Goal: Find specific page/section: Find specific page/section

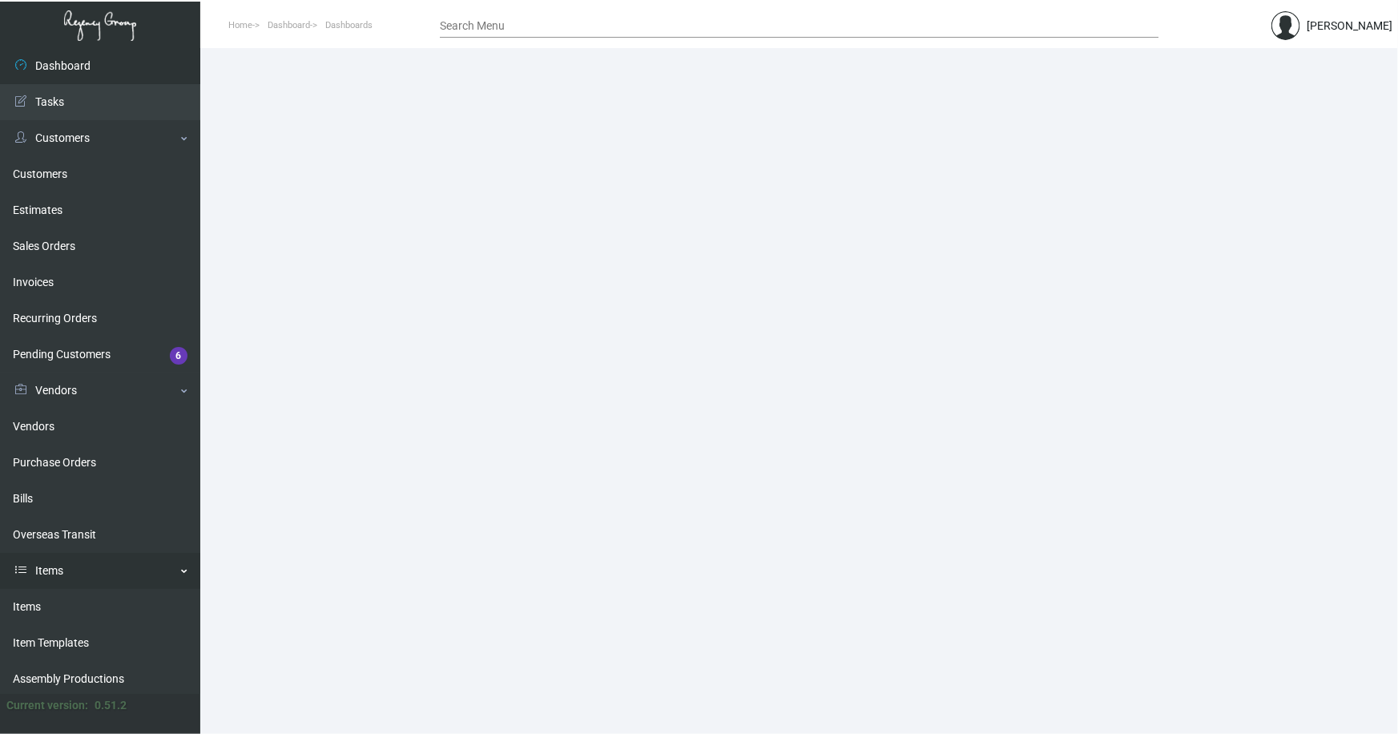
drag, startPoint x: 38, startPoint y: 602, endPoint x: 57, endPoint y: 585, distance: 25.5
click at [38, 601] on link "Items" at bounding box center [100, 607] width 200 height 36
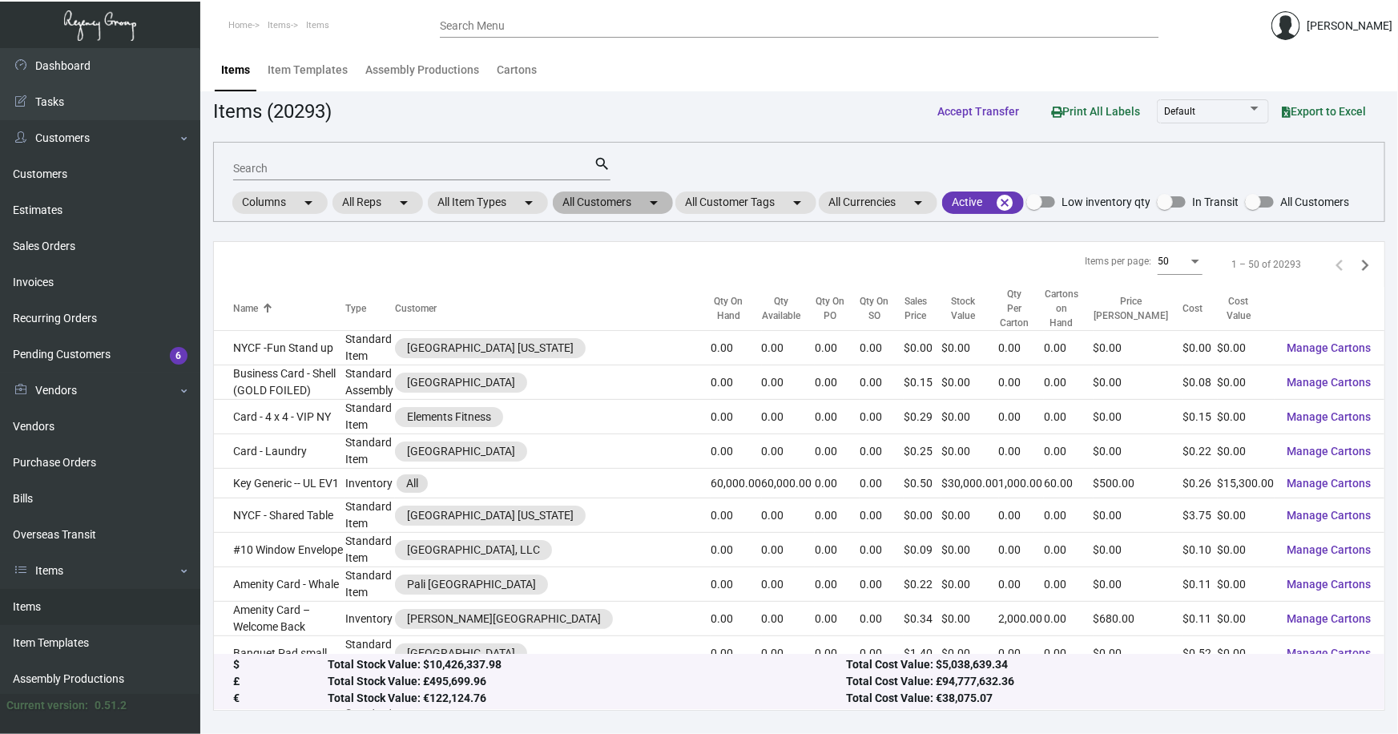
click at [586, 202] on mat-chip "All Customers arrow_drop_down" at bounding box center [613, 202] width 120 height 22
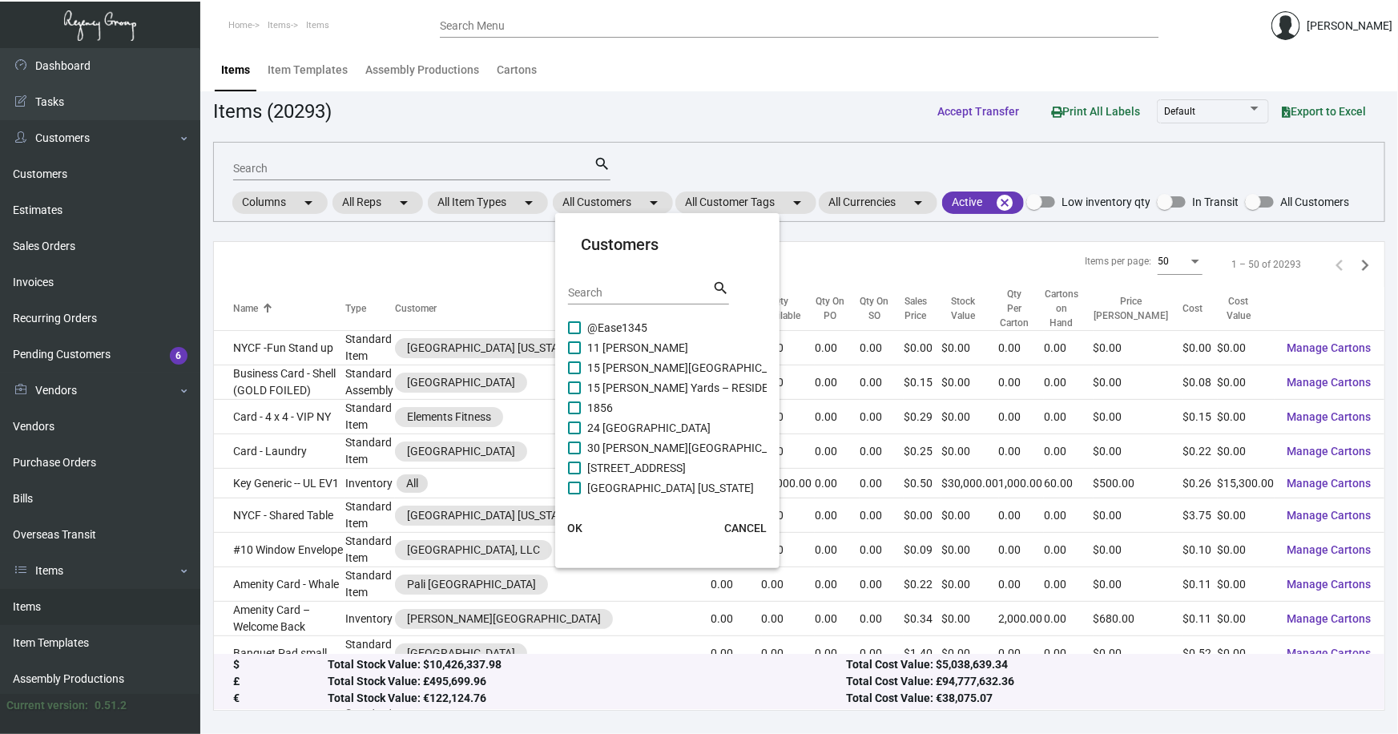
click at [728, 195] on div at bounding box center [699, 367] width 1398 height 734
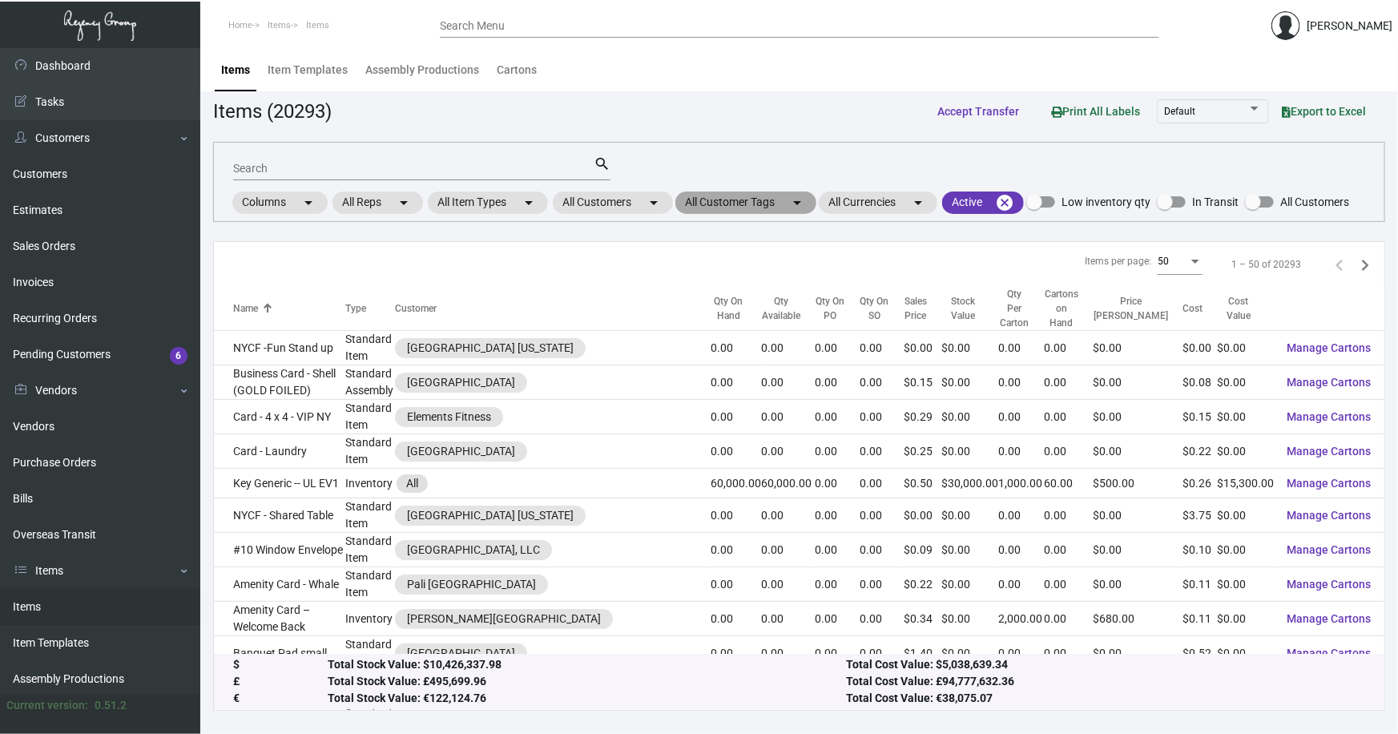
click at [752, 201] on mat-chip "All Customer Tags arrow_drop_down" at bounding box center [745, 202] width 141 height 22
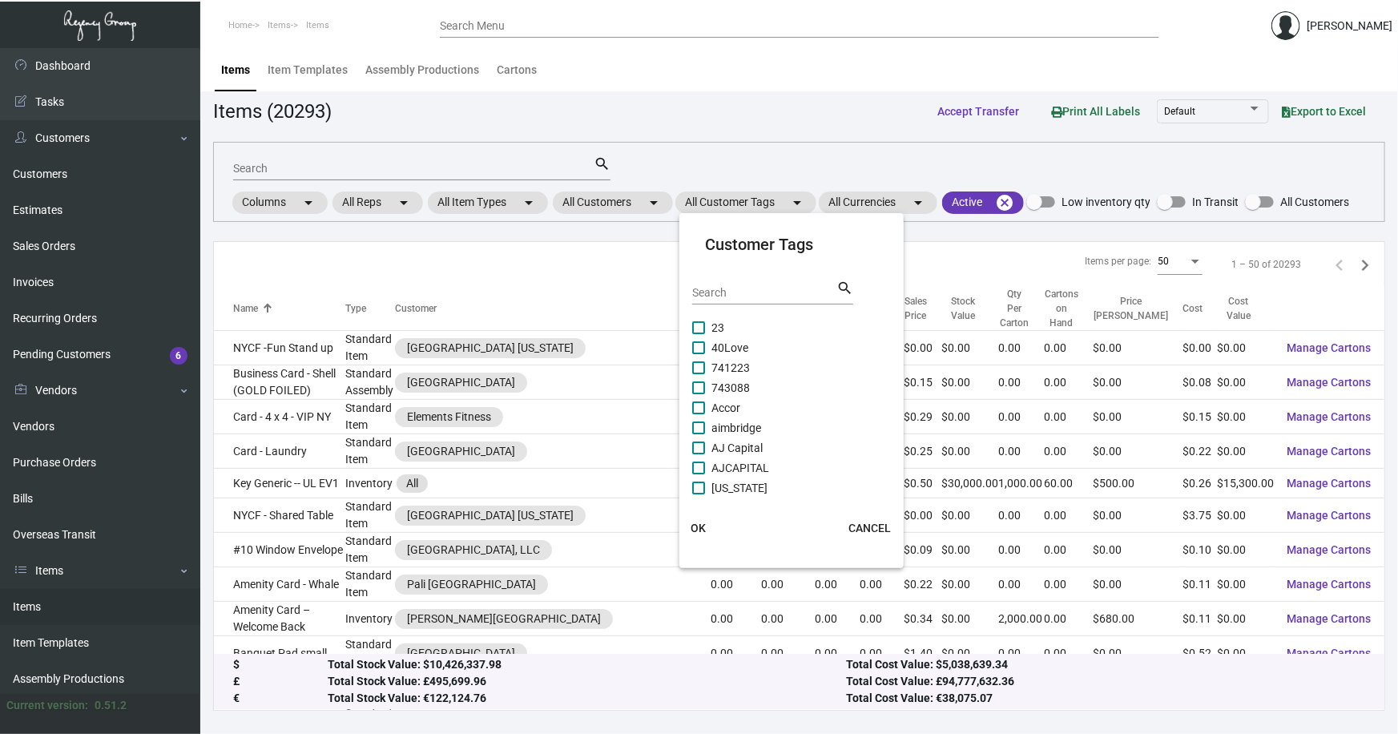
click at [626, 205] on div at bounding box center [699, 367] width 1398 height 734
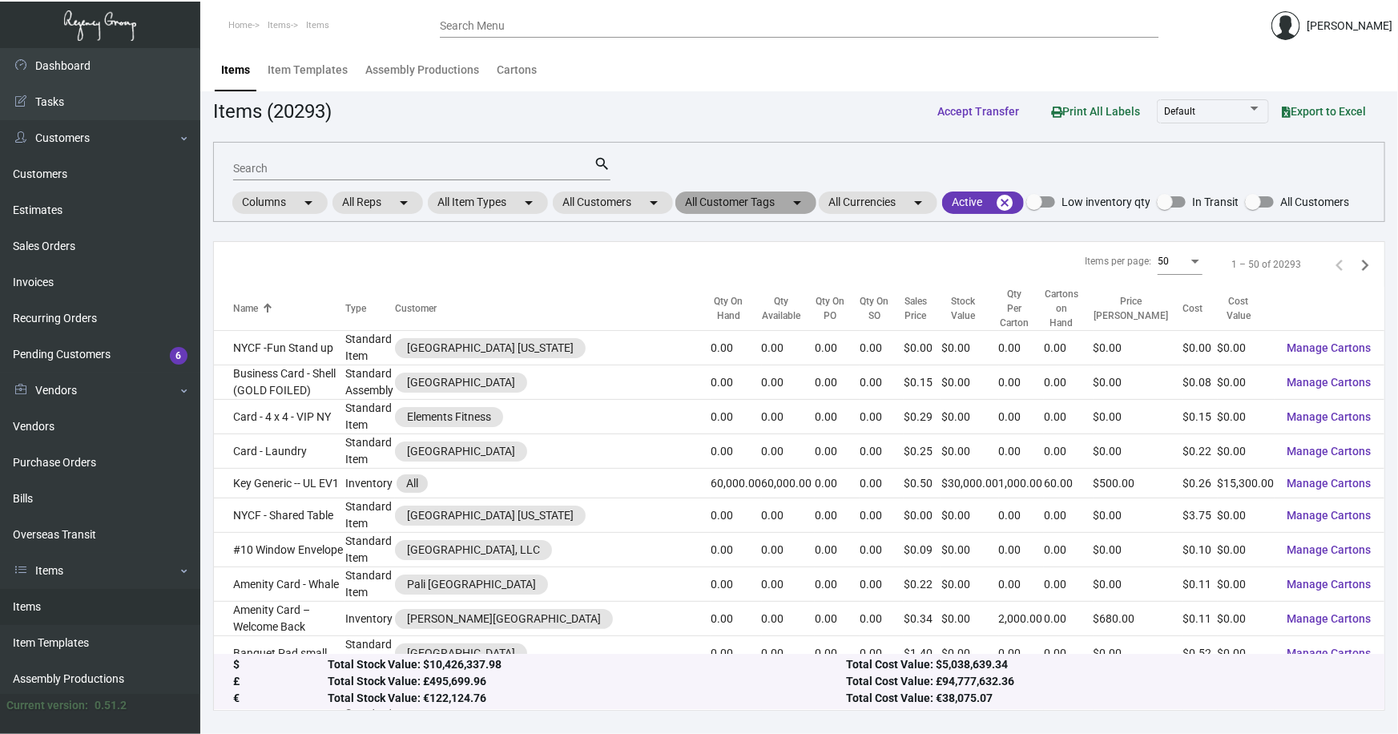
click at [785, 203] on mat-chip "All Customer Tags arrow_drop_down" at bounding box center [745, 202] width 141 height 22
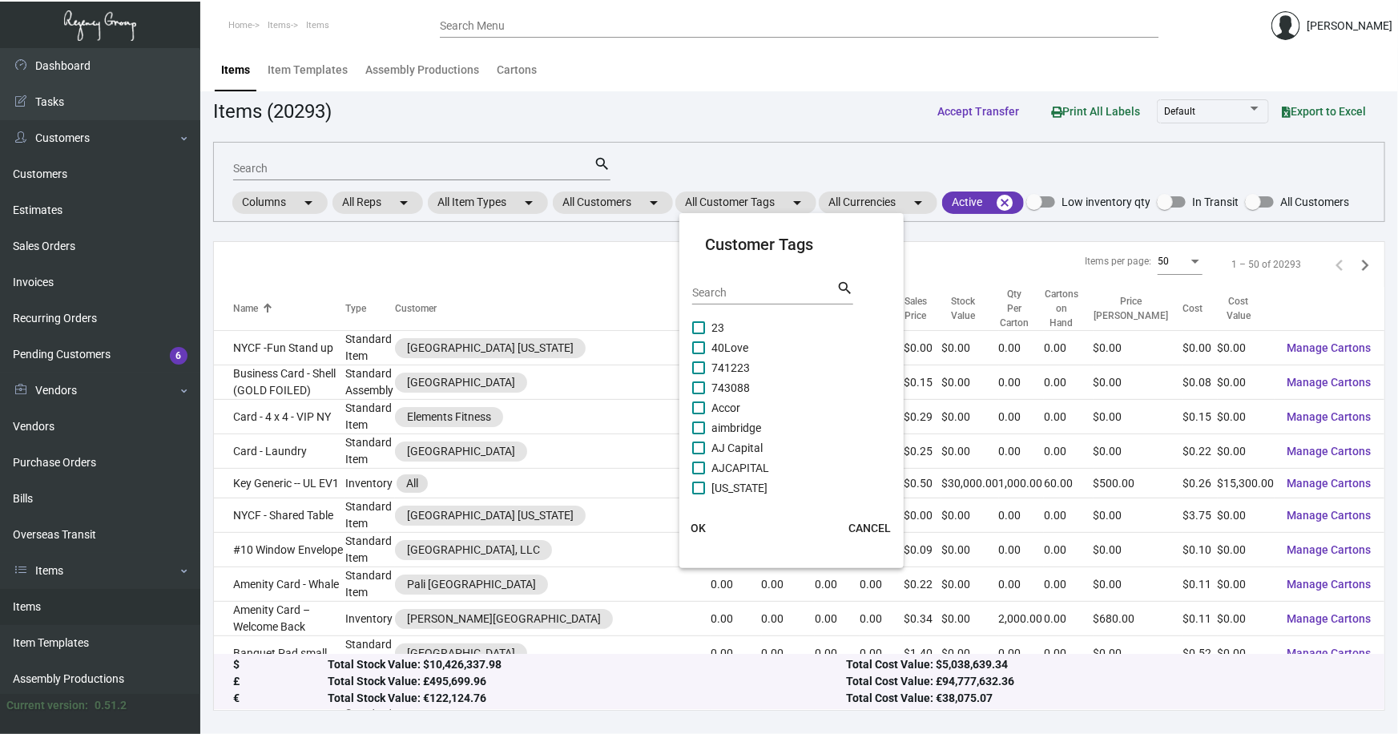
click at [743, 296] on input "Search" at bounding box center [764, 293] width 144 height 13
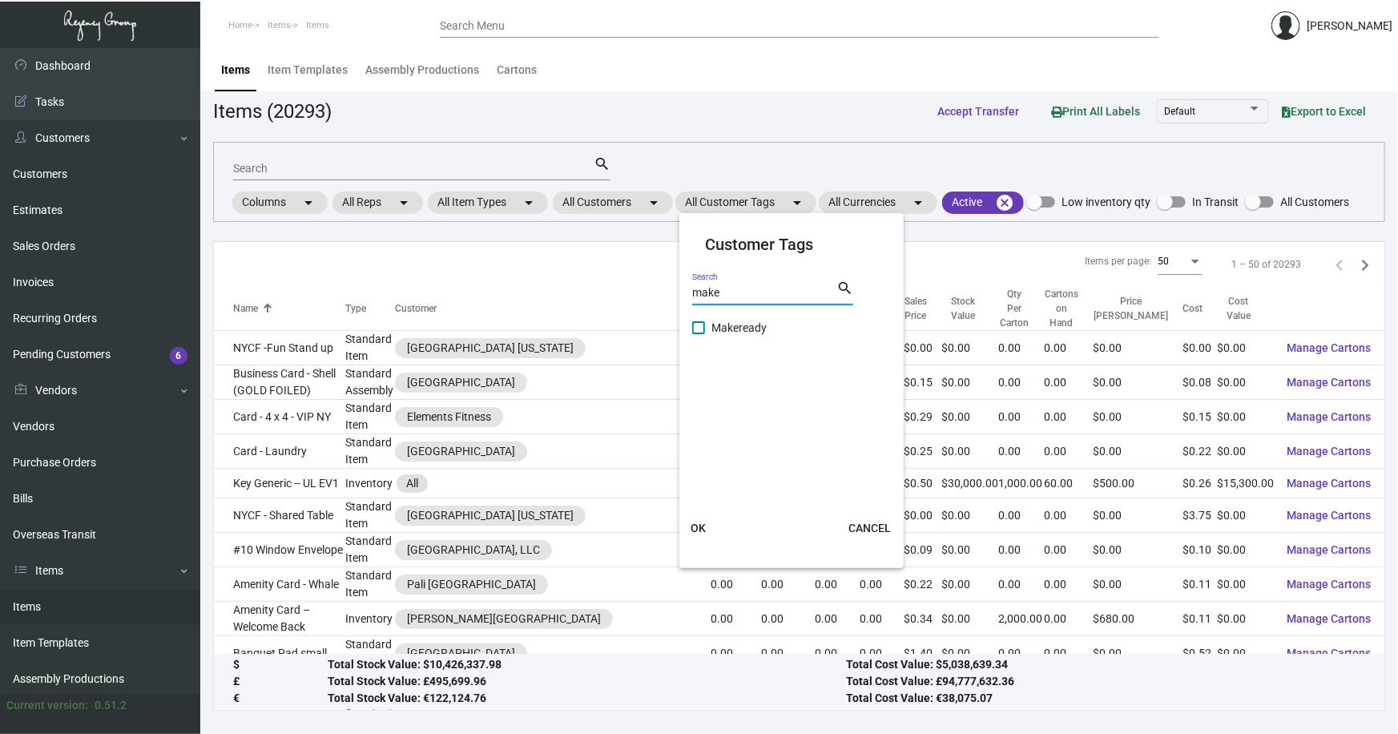
type input "make"
click at [746, 322] on span "Makeready" at bounding box center [738, 327] width 55 height 19
click at [698, 334] on input "Makeready" at bounding box center [698, 334] width 1 height 1
checkbox input "true"
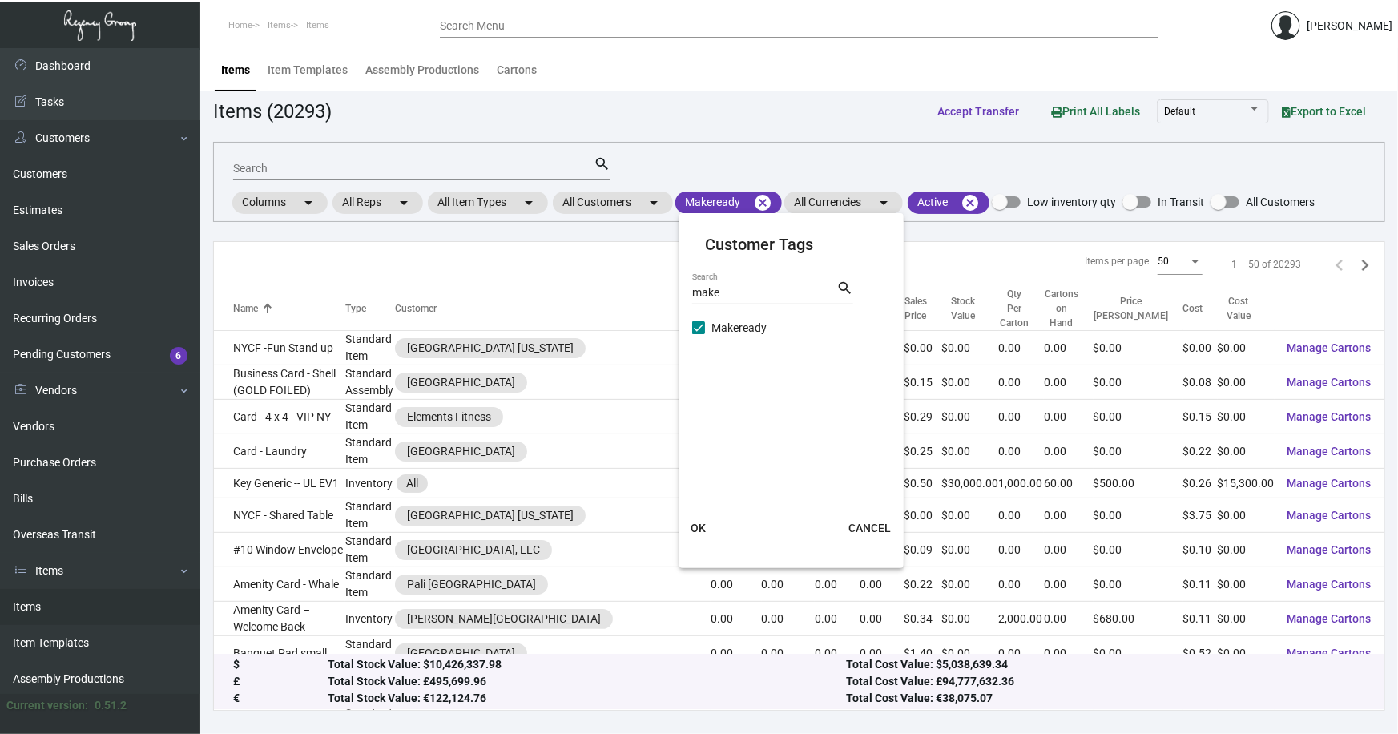
click at [699, 522] on span "OK" at bounding box center [698, 527] width 15 height 13
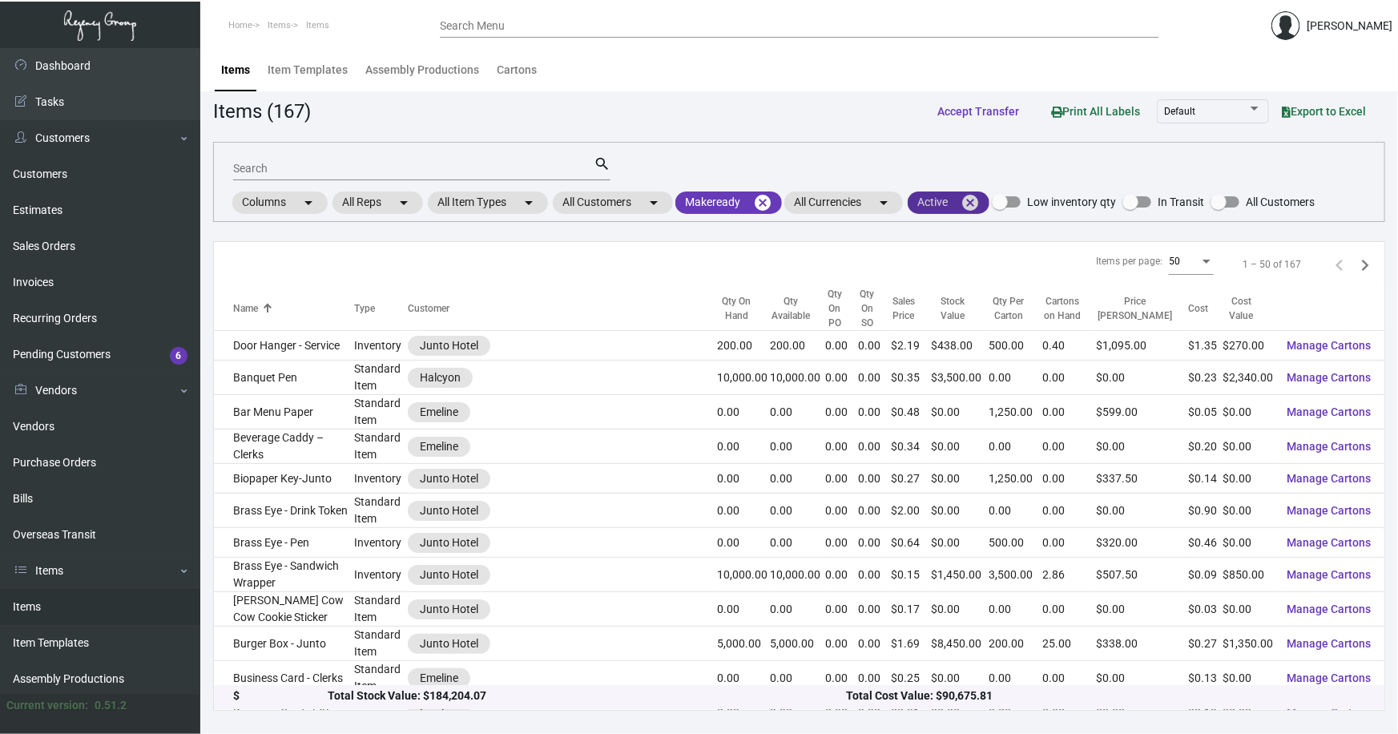
click at [977, 196] on mat-icon "cancel" at bounding box center [969, 202] width 19 height 19
click at [290, 168] on input "Search" at bounding box center [413, 169] width 360 height 13
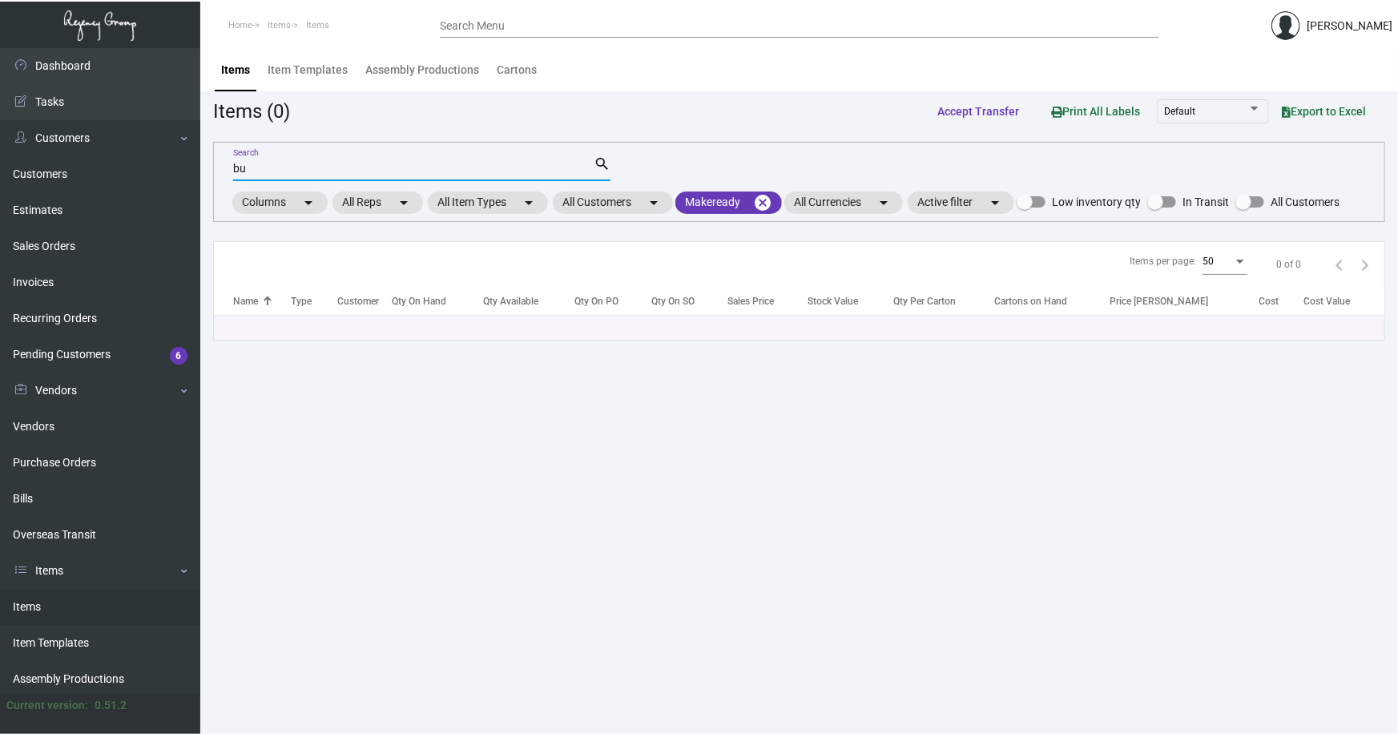
type input "b"
type input "c"
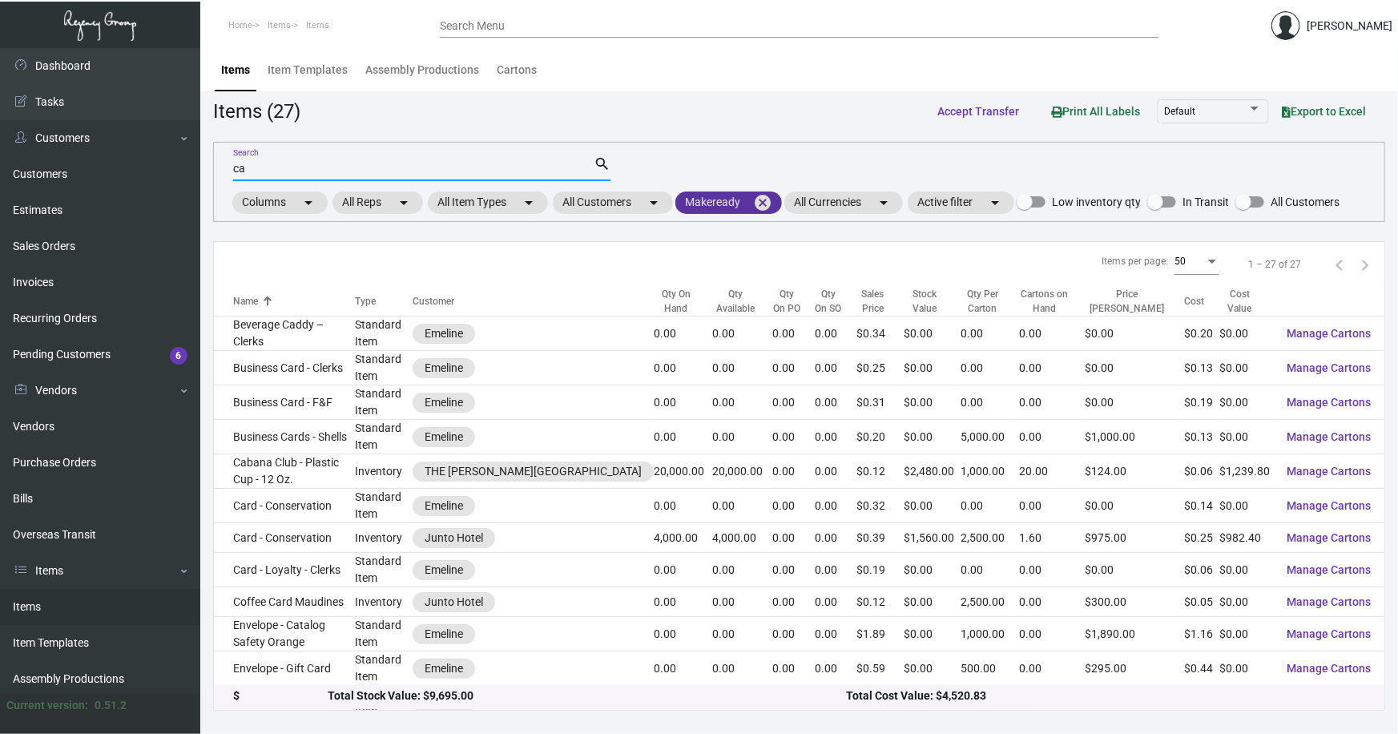
type input "ca"
click at [767, 200] on mat-icon "cancel" at bounding box center [762, 202] width 19 height 19
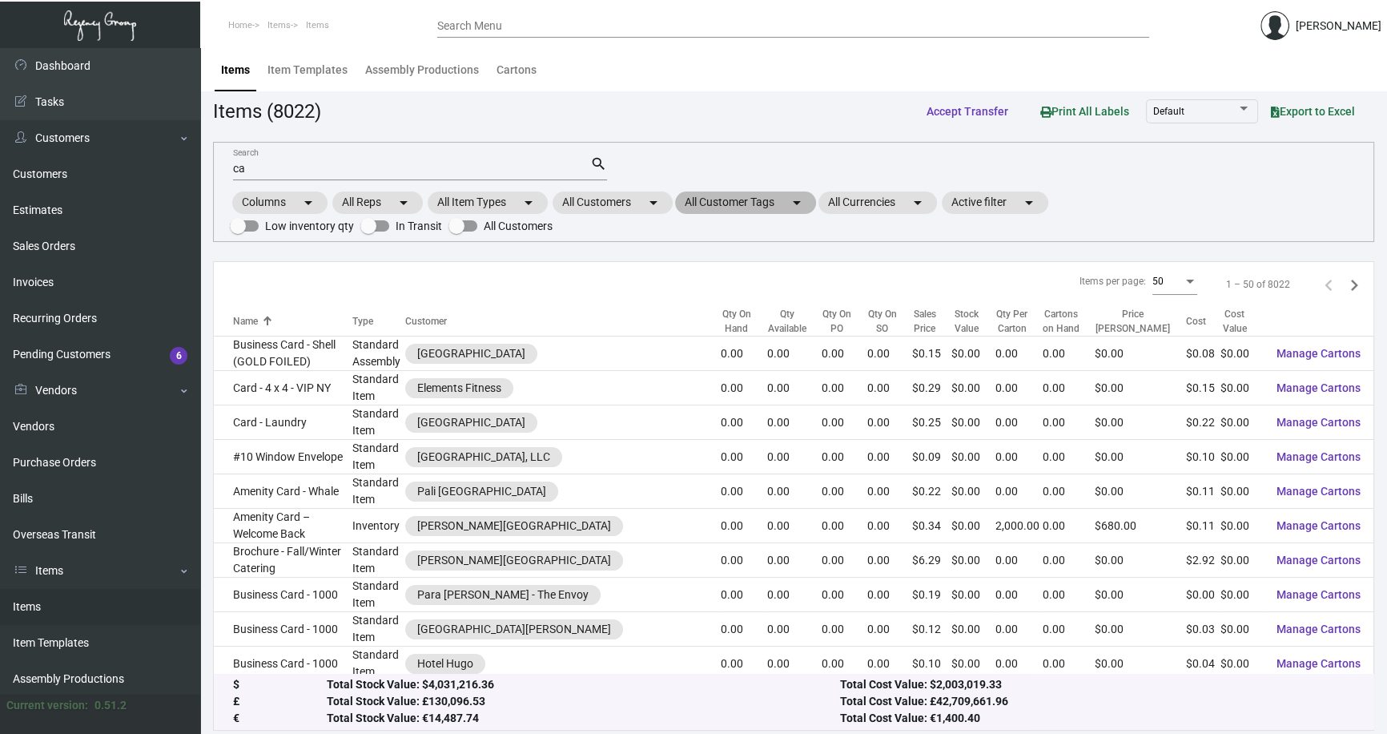
click at [758, 202] on mat-chip "All Customer Tags arrow_drop_down" at bounding box center [745, 202] width 141 height 22
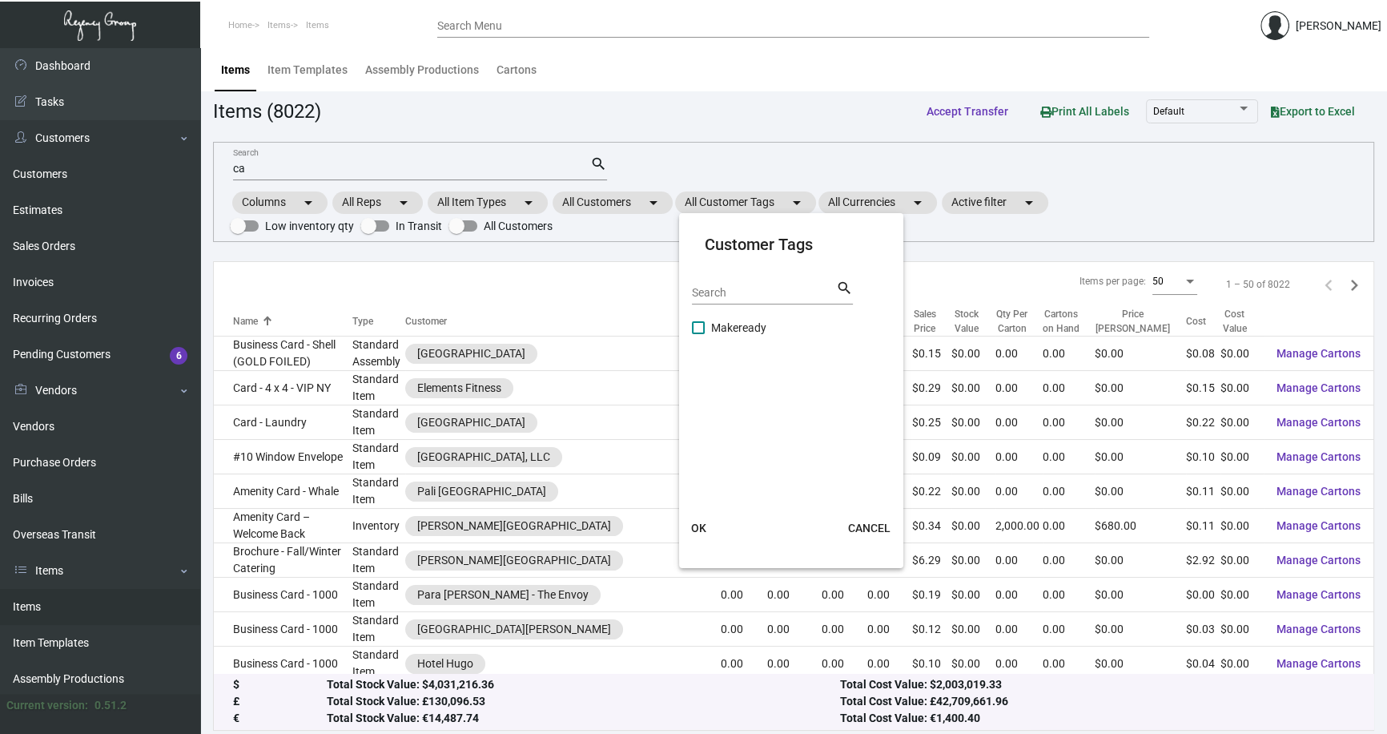
click at [633, 205] on div at bounding box center [693, 367] width 1387 height 734
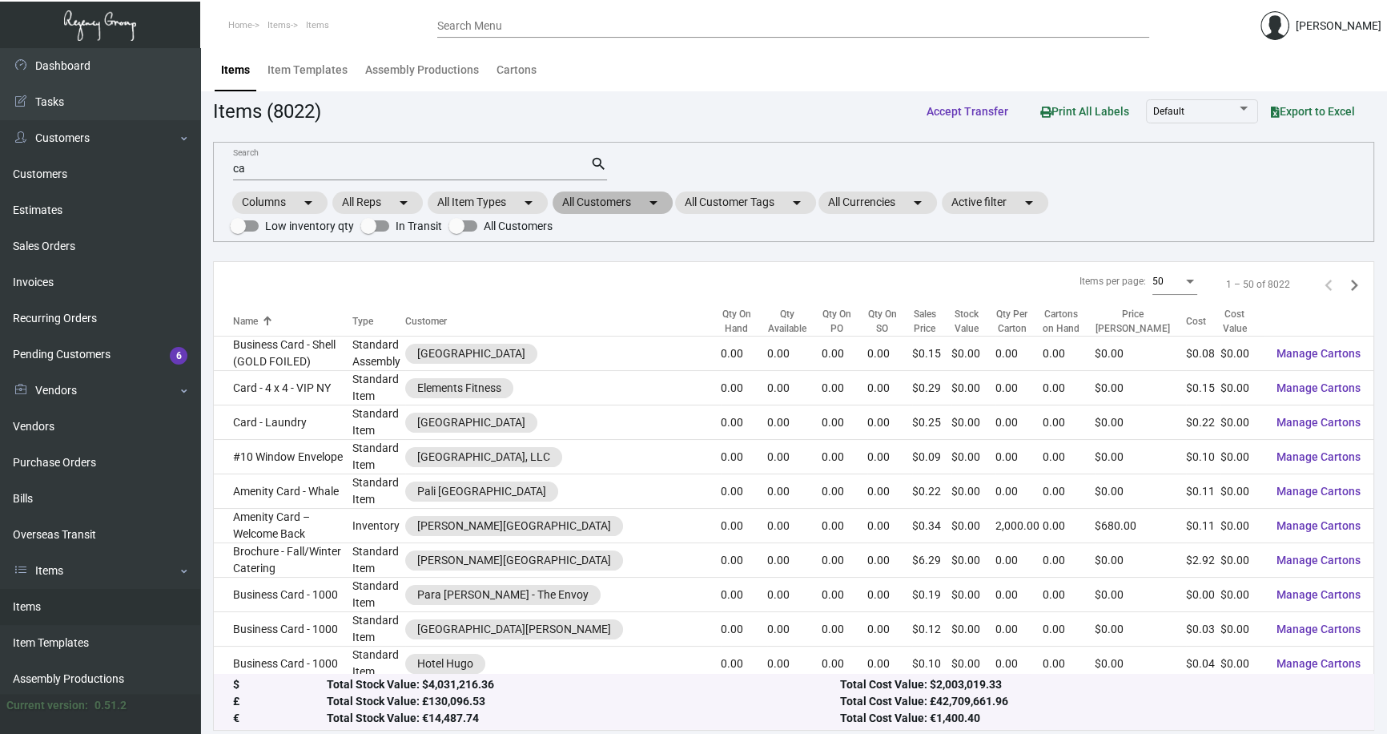
click at [606, 200] on mat-chip "All Customers arrow_drop_down" at bounding box center [613, 202] width 120 height 22
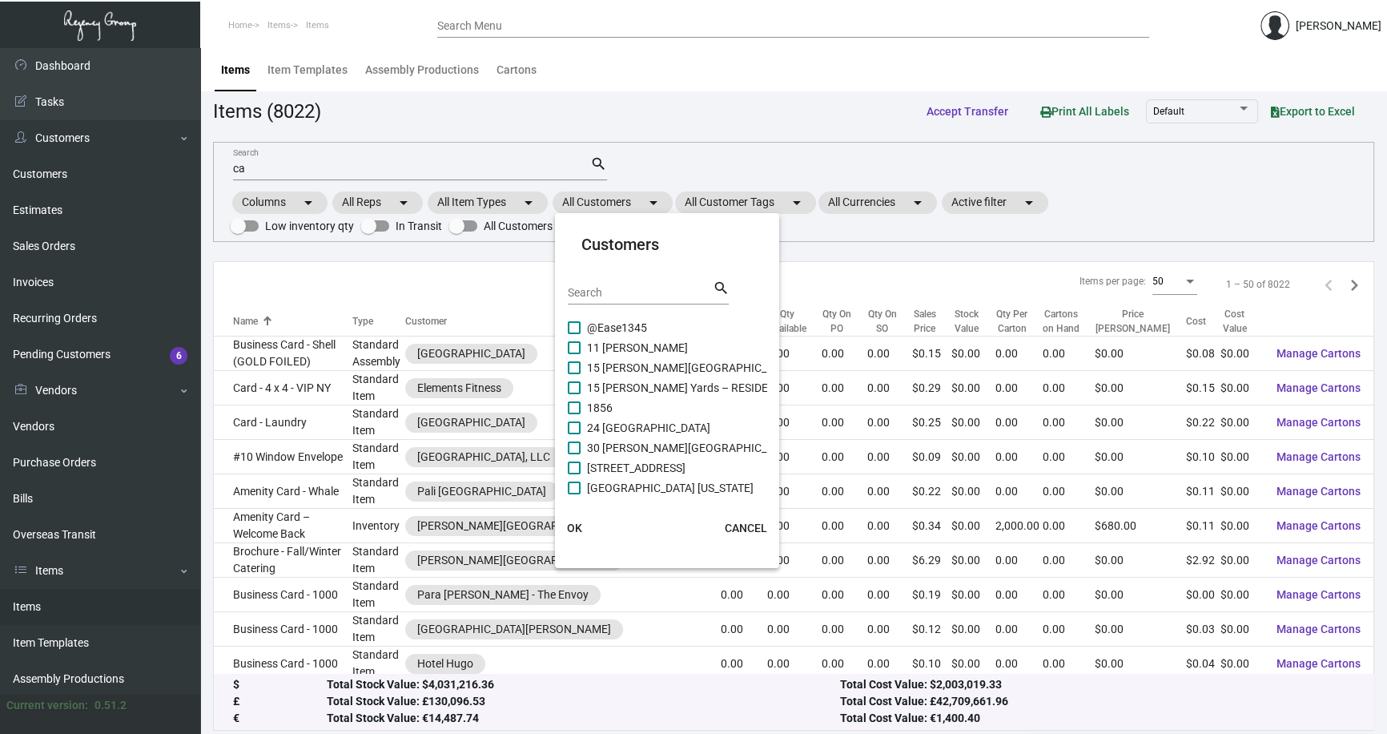
click at [610, 288] on input "Search" at bounding box center [640, 293] width 144 height 13
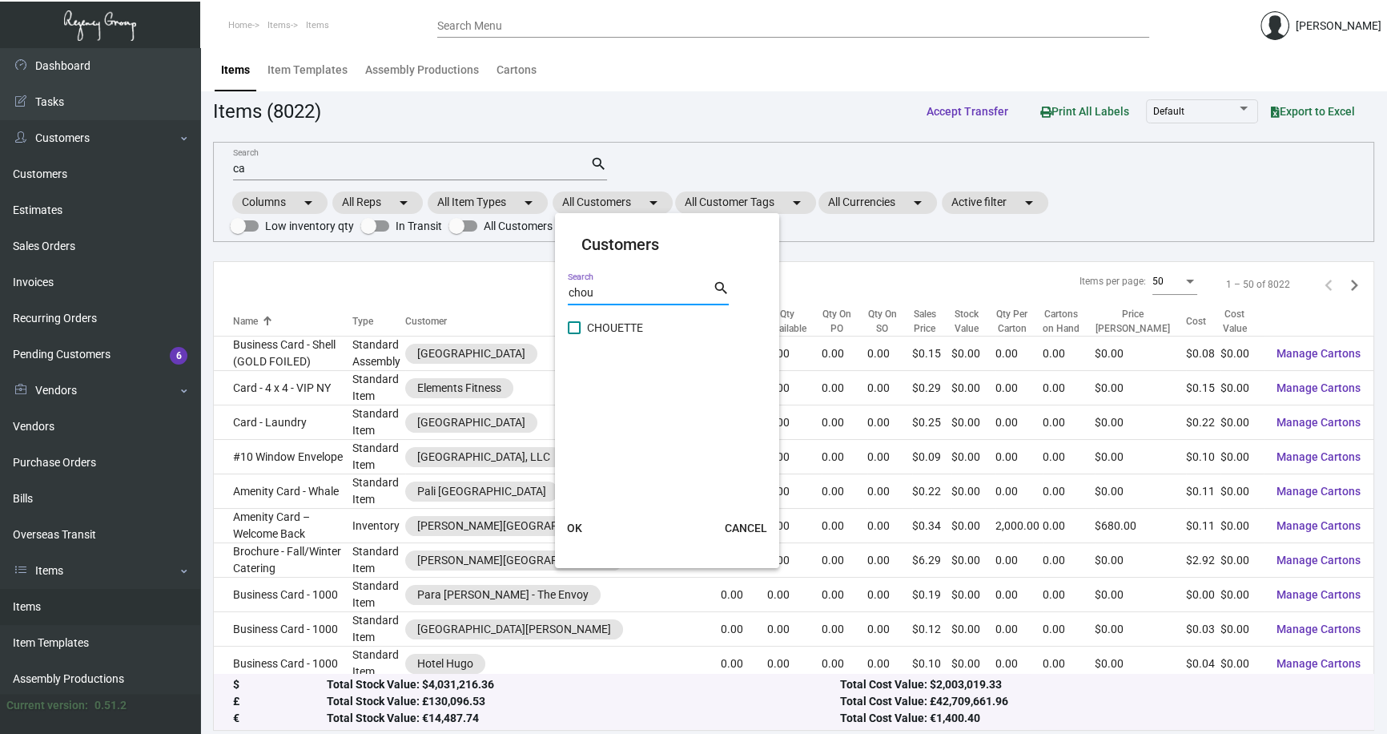
type input "chou"
click at [623, 324] on span "CHOUETTE" at bounding box center [615, 327] width 56 height 19
click at [574, 334] on input "CHOUETTE" at bounding box center [573, 334] width 1 height 1
checkbox input "true"
click at [577, 521] on span "OK" at bounding box center [574, 527] width 15 height 13
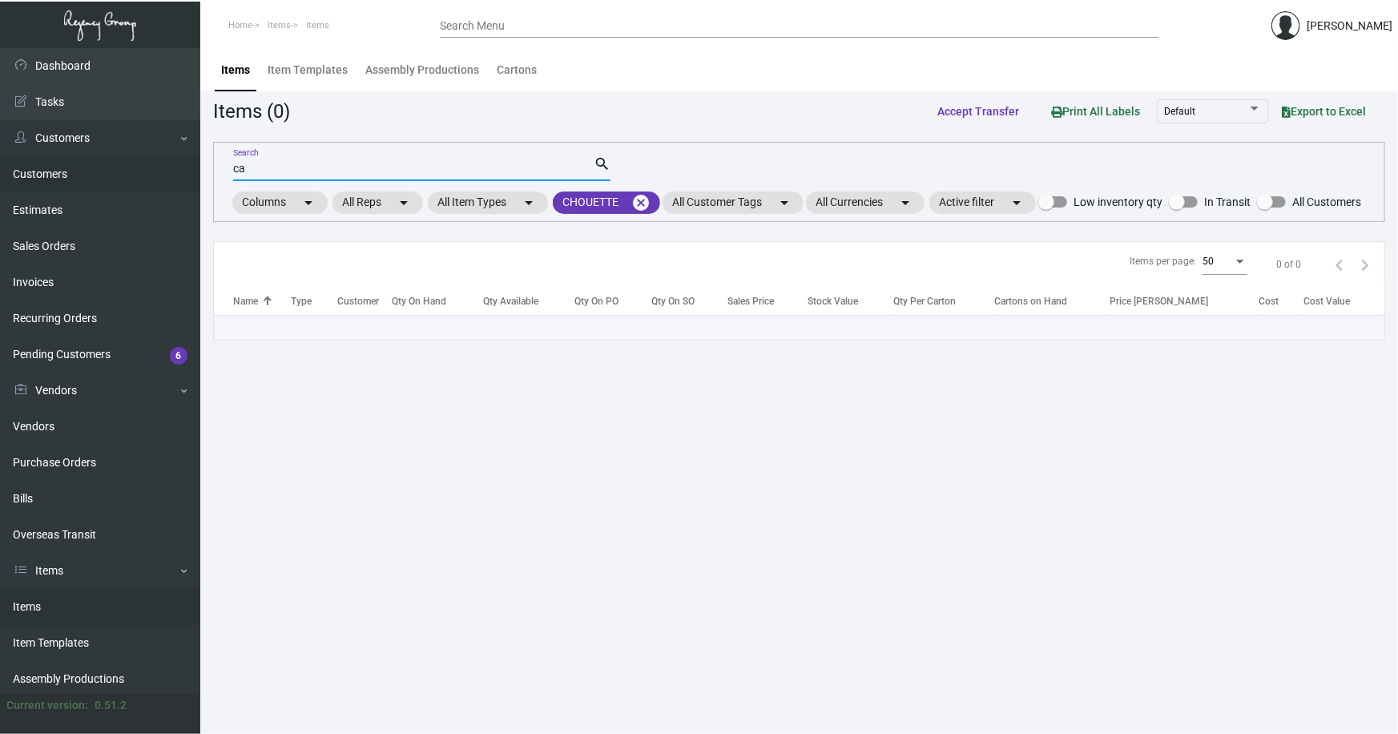
drag, startPoint x: 248, startPoint y: 168, endPoint x: 163, endPoint y: 173, distance: 85.8
click at [163, 173] on div "Dashboard Dashboard Tasks Customers Customers Estimates Sales Orders Invoices R…" at bounding box center [699, 391] width 1398 height 686
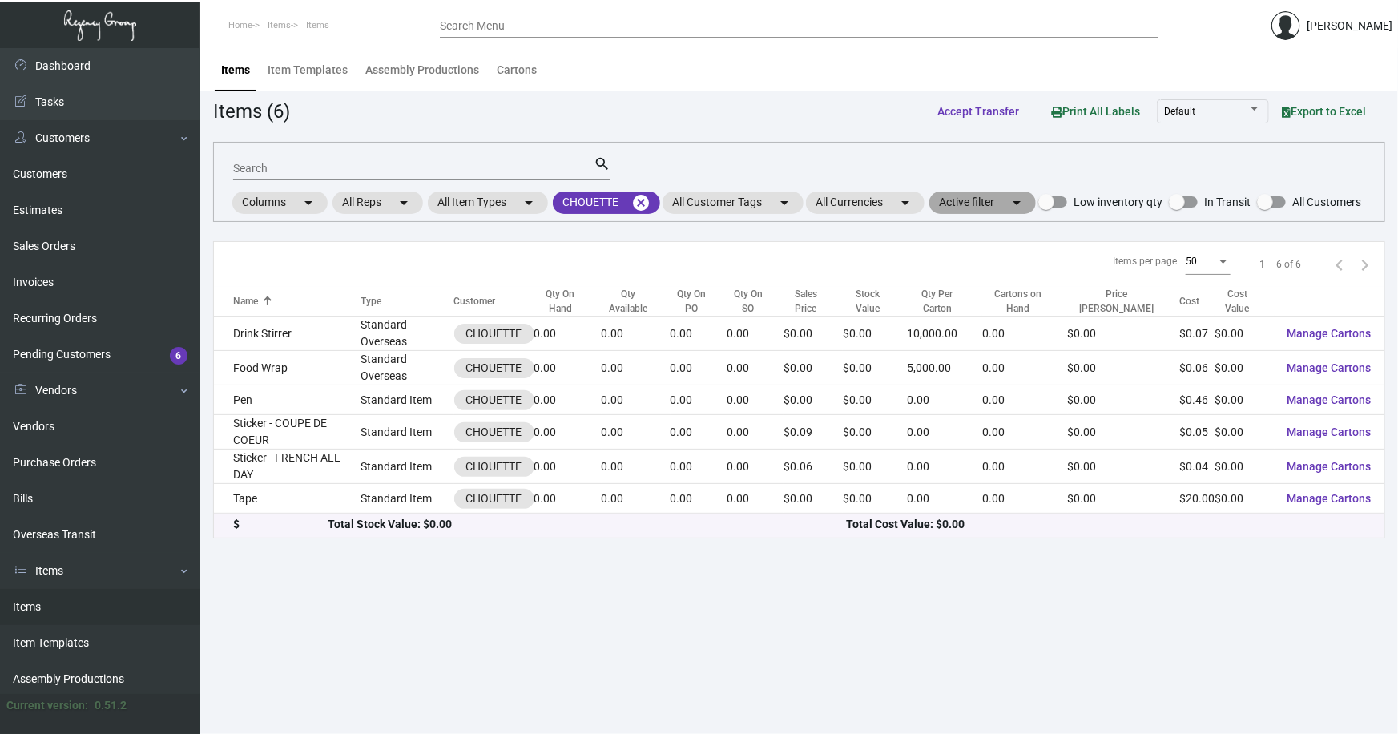
click at [992, 196] on mat-chip "Active filter arrow_drop_down" at bounding box center [982, 202] width 107 height 22
click at [992, 196] on div at bounding box center [699, 367] width 1398 height 734
